Goal: Go to known website: Access a specific website the user already knows

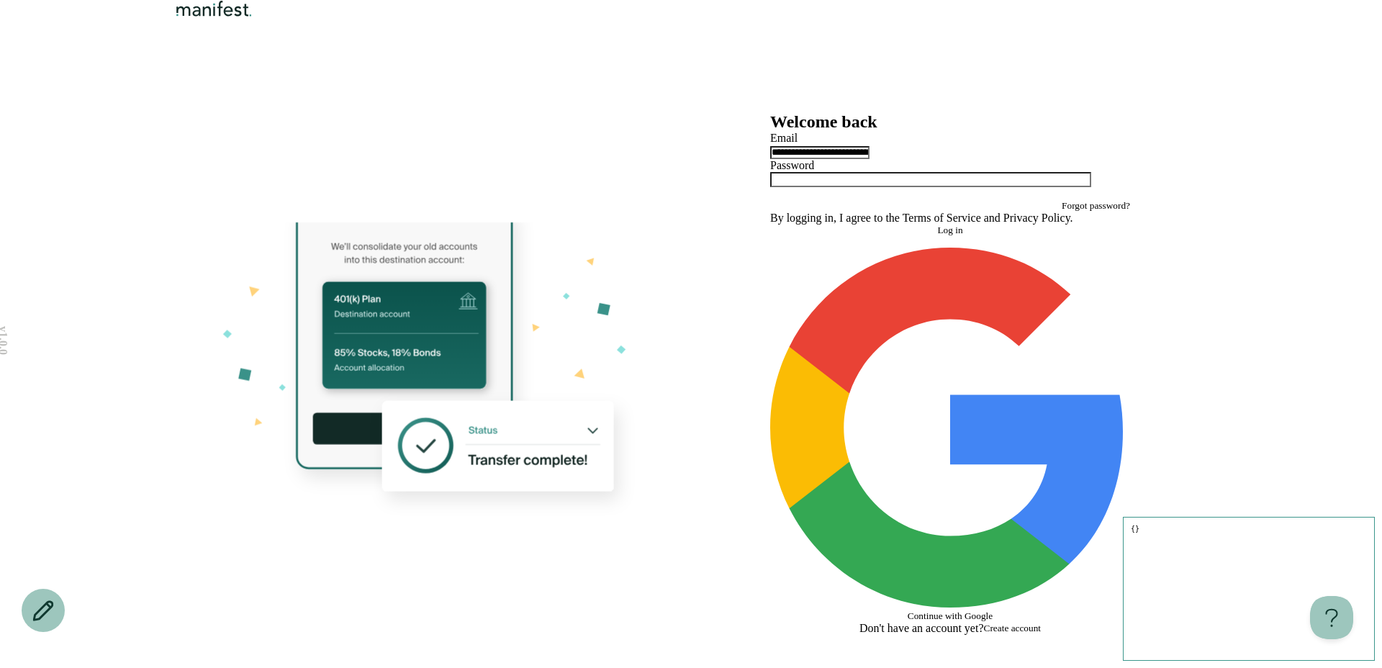
click at [869, 159] on input "**********" at bounding box center [819, 152] width 99 height 13
click at [957, 235] on span "Log in" at bounding box center [949, 230] width 25 height 11
